Goal: Task Accomplishment & Management: Manage account settings

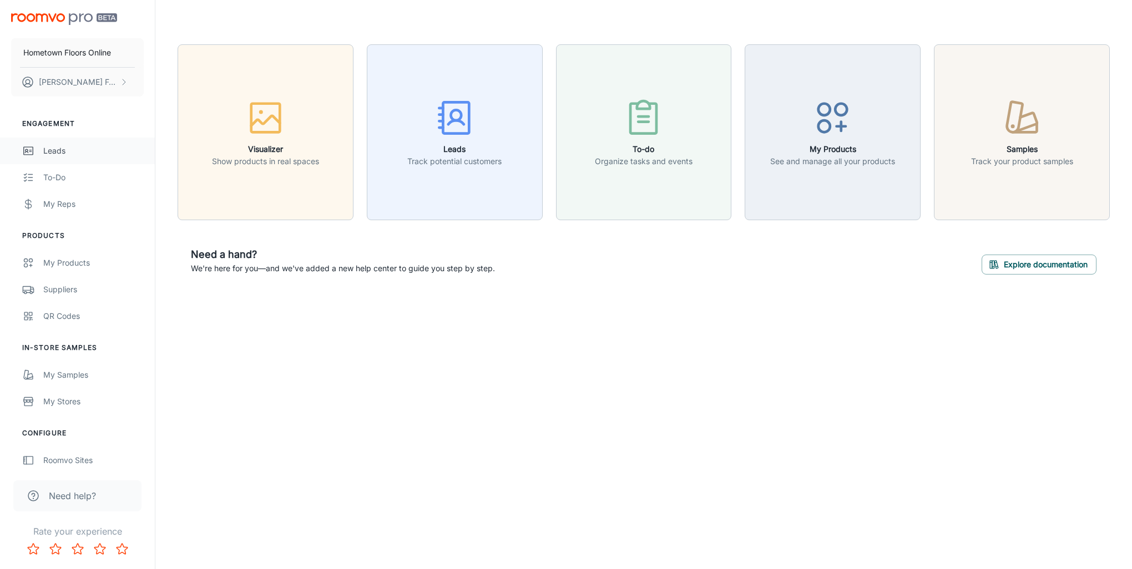
click at [54, 161] on link "Leads" at bounding box center [77, 151] width 155 height 27
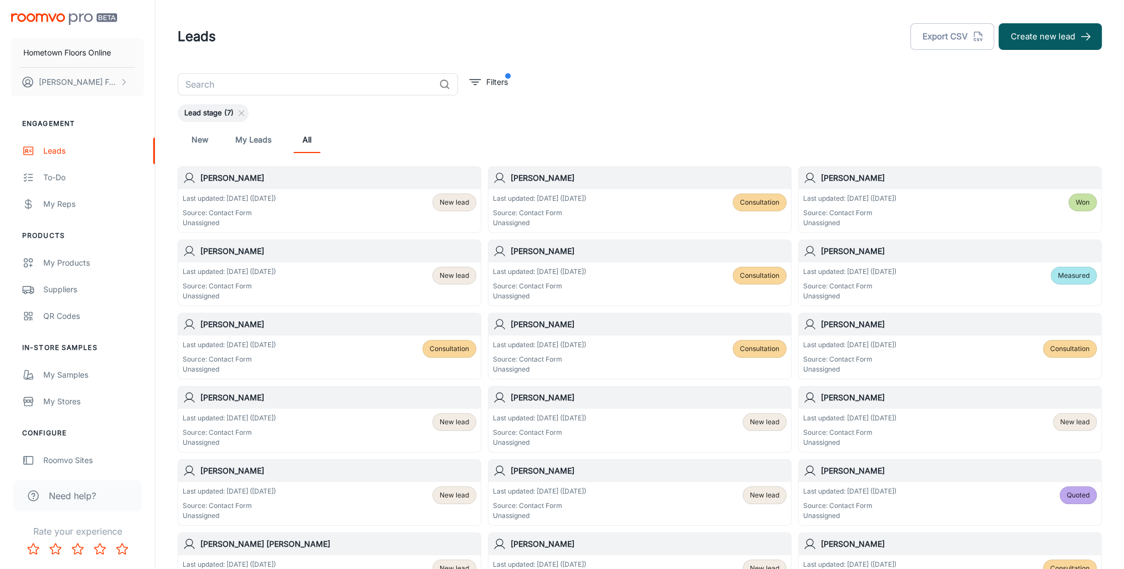
click at [456, 205] on span "New lead" at bounding box center [453, 203] width 29 height 10
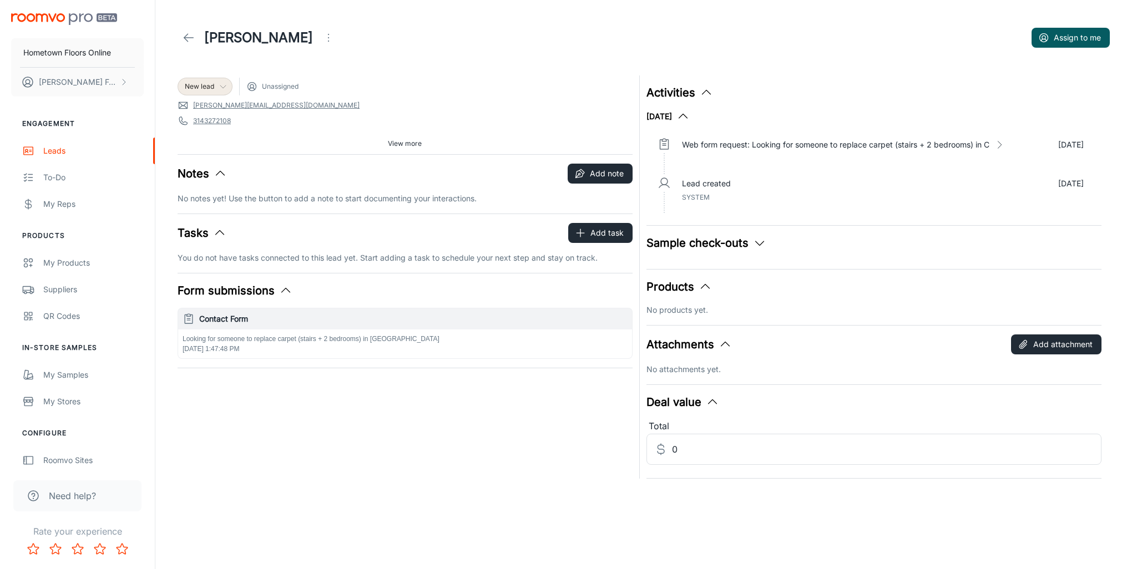
click at [213, 89] on span "New lead" at bounding box center [199, 87] width 29 height 10
click at [220, 158] on li "Consultation" at bounding box center [217, 150] width 79 height 20
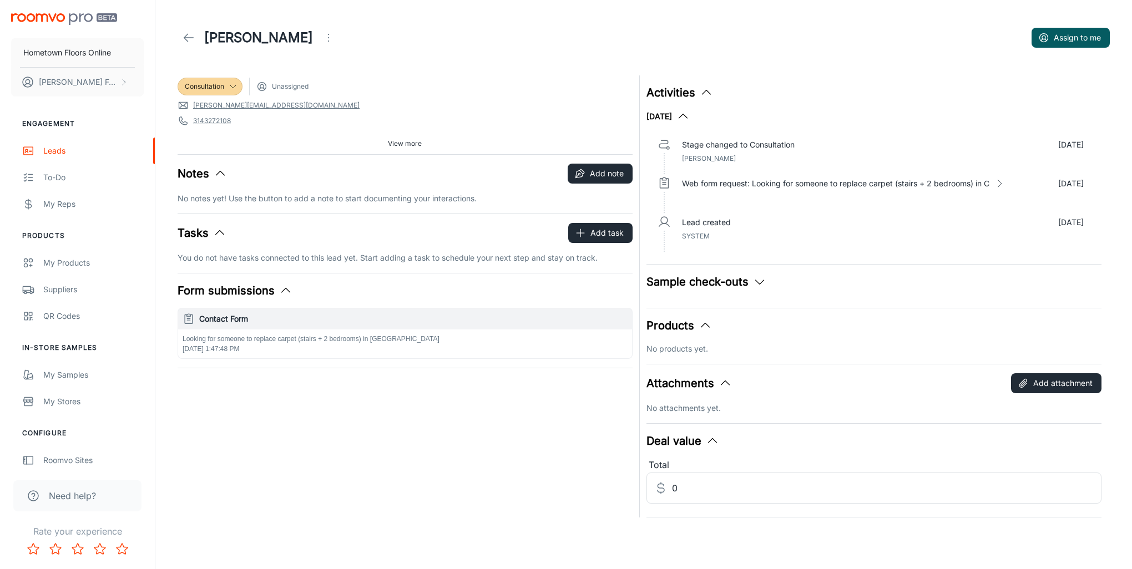
click at [191, 36] on icon at bounding box center [188, 37] width 13 height 13
